Goal: Navigation & Orientation: Find specific page/section

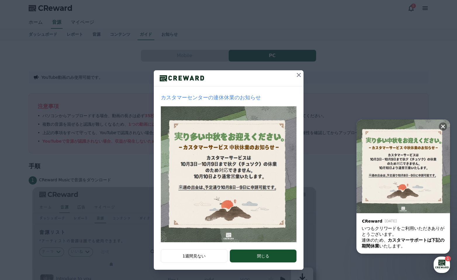
click at [298, 76] on icon at bounding box center [298, 74] width 7 height 7
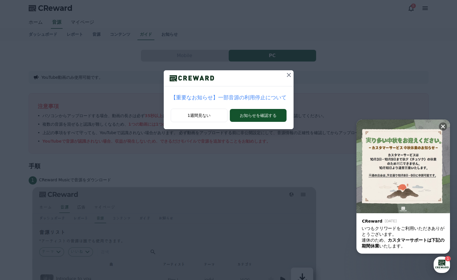
click at [286, 73] on icon at bounding box center [289, 74] width 7 height 7
click at [284, 73] on icon at bounding box center [286, 74] width 7 height 7
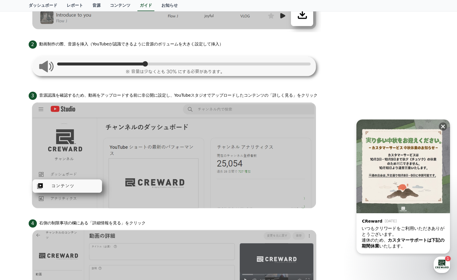
scroll to position [351, 0]
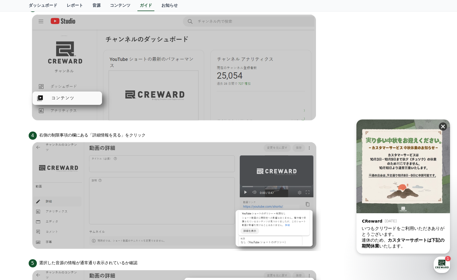
click at [444, 128] on icon at bounding box center [443, 126] width 6 height 6
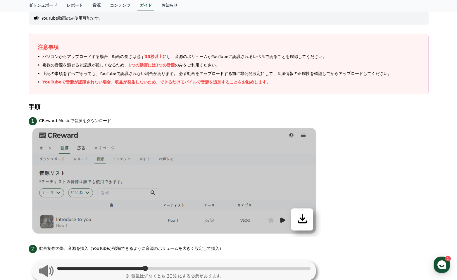
scroll to position [0, 0]
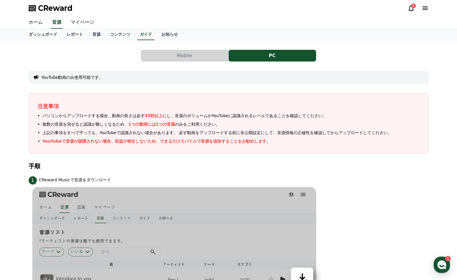
click at [411, 10] on icon at bounding box center [411, 8] width 5 height 6
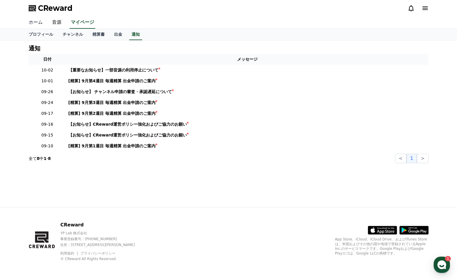
click at [32, 20] on link "ホーム" at bounding box center [35, 22] width 23 height 12
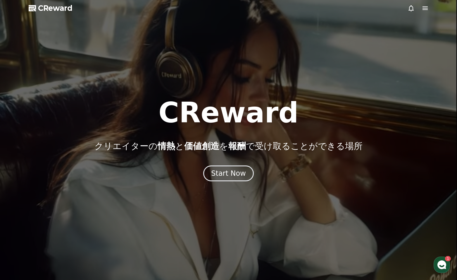
click at [422, 7] on icon at bounding box center [425, 8] width 7 height 7
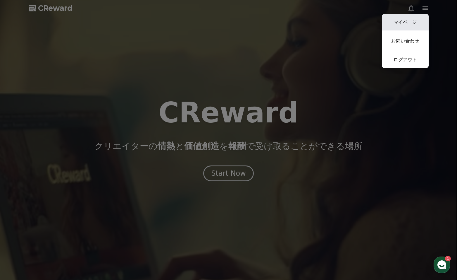
click at [404, 24] on link "マイページ" at bounding box center [405, 22] width 47 height 16
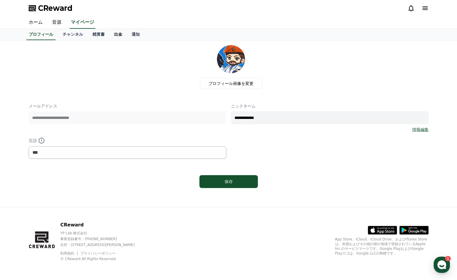
click at [109, 30] on link "出金" at bounding box center [118, 34] width 18 height 11
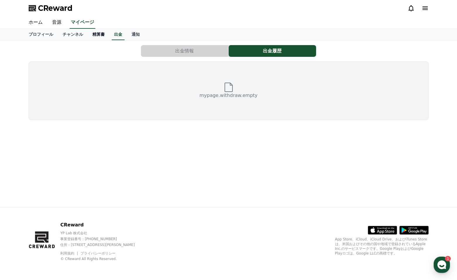
click at [90, 35] on link "精算書" at bounding box center [99, 34] width 22 height 11
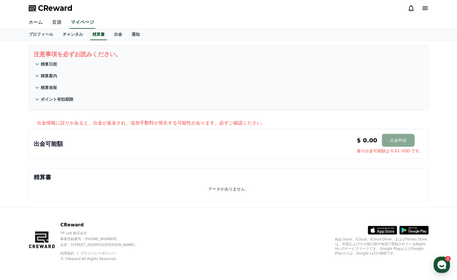
click at [42, 64] on p "精算日程" at bounding box center [49, 64] width 16 height 6
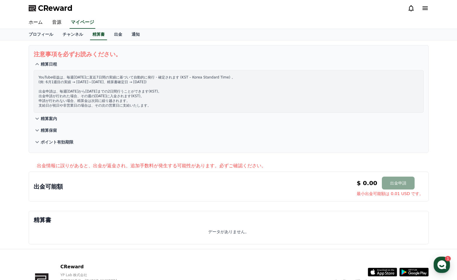
click at [42, 64] on p "精算日程" at bounding box center [49, 64] width 16 height 6
click at [51, 116] on p "精算案内" at bounding box center [49, 119] width 16 height 6
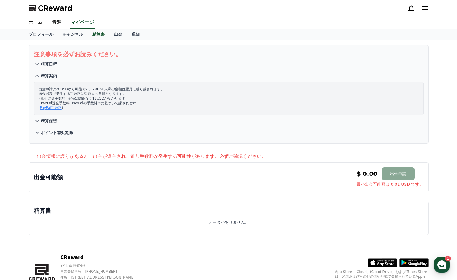
click at [51, 74] on p "精算案内" at bounding box center [49, 76] width 16 height 6
click at [55, 118] on p "精算保留" at bounding box center [49, 121] width 16 height 6
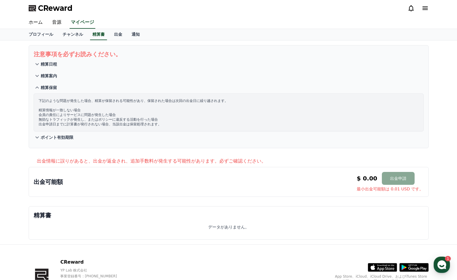
click at [55, 88] on p "精算保留" at bounding box center [49, 88] width 16 height 6
click at [58, 131] on button "ポイント有効期限" at bounding box center [229, 137] width 390 height 12
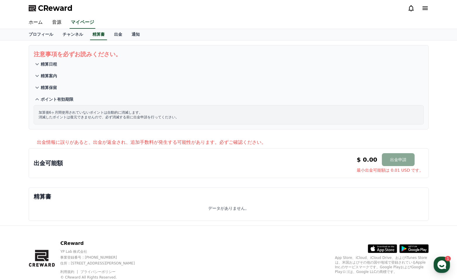
click at [58, 102] on button "ポイント有効期限" at bounding box center [229, 99] width 390 height 12
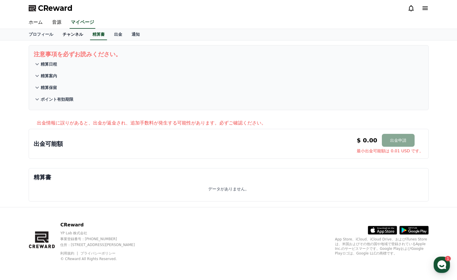
click at [63, 33] on link "チャンネル" at bounding box center [73, 34] width 30 height 11
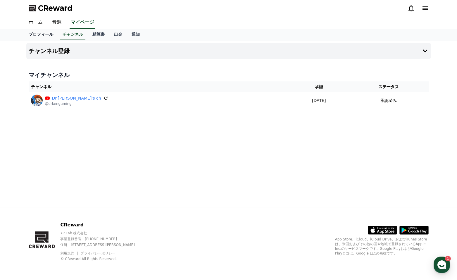
click at [36, 34] on link "プロフィール" at bounding box center [41, 34] width 34 height 11
